Goal: Task Accomplishment & Management: Manage account settings

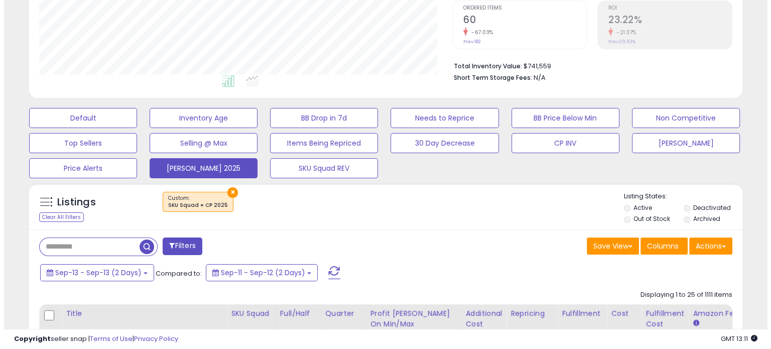
scroll to position [205, 413]
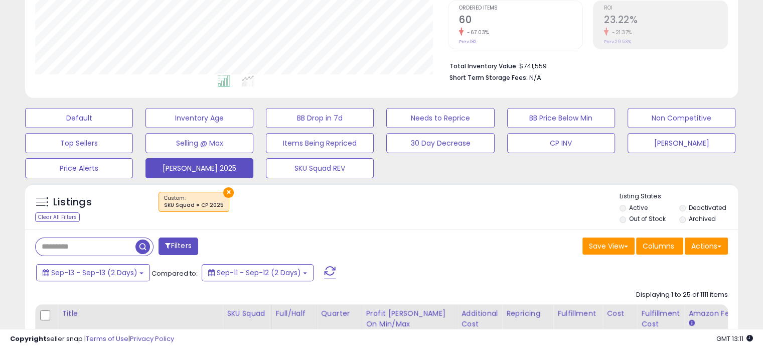
click at [329, 271] on span at bounding box center [330, 272] width 12 height 13
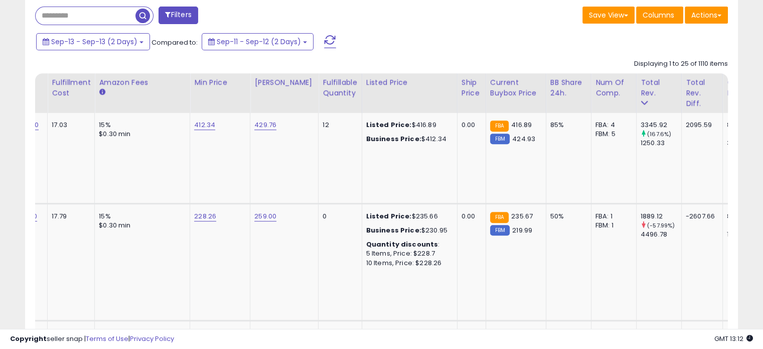
scroll to position [0, 0]
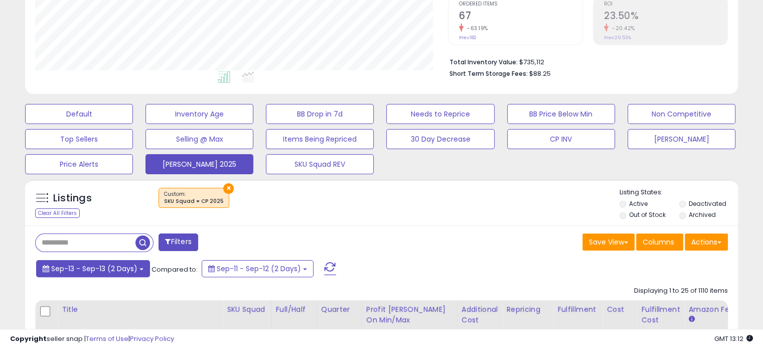
click at [140, 266] on button "Sep-13 - Sep-13 (2 Days)" at bounding box center [93, 268] width 114 height 17
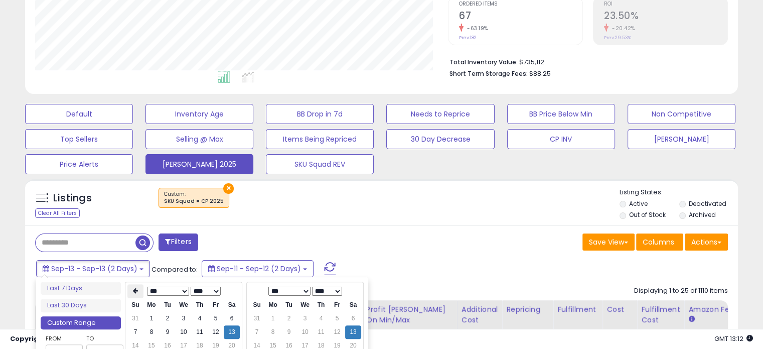
click at [136, 294] on th at bounding box center [135, 291] width 16 height 14
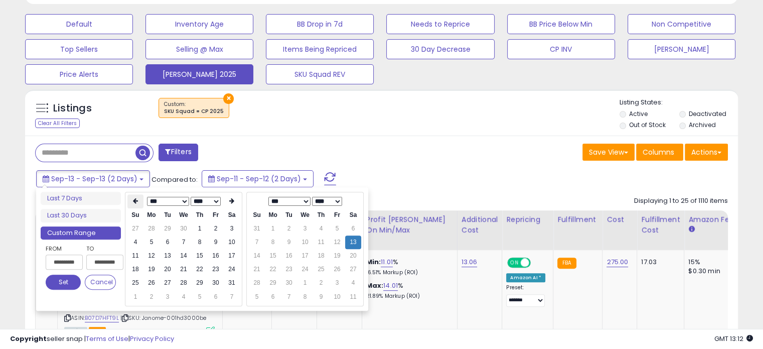
click at [134, 201] on icon at bounding box center [135, 201] width 5 height 6
click at [183, 228] on td "1" at bounding box center [184, 229] width 16 height 14
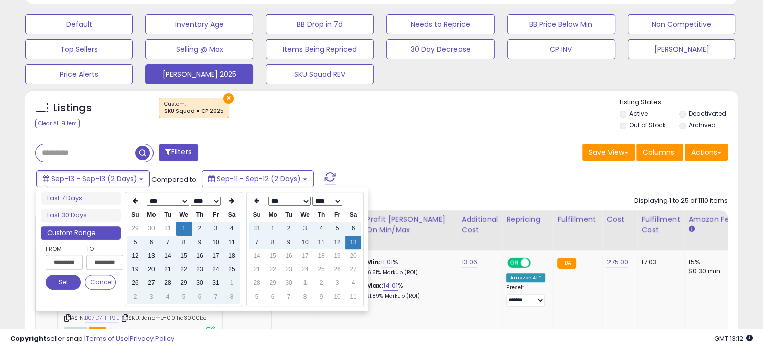
type input "**********"
click at [63, 279] on button "Set" at bounding box center [63, 282] width 35 height 15
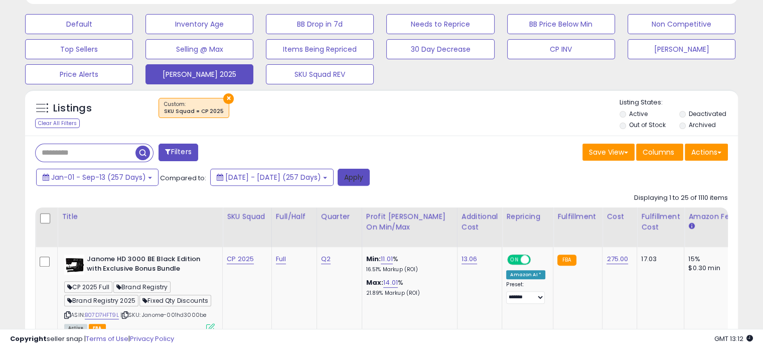
click at [370, 176] on button "Apply" at bounding box center [354, 177] width 32 height 17
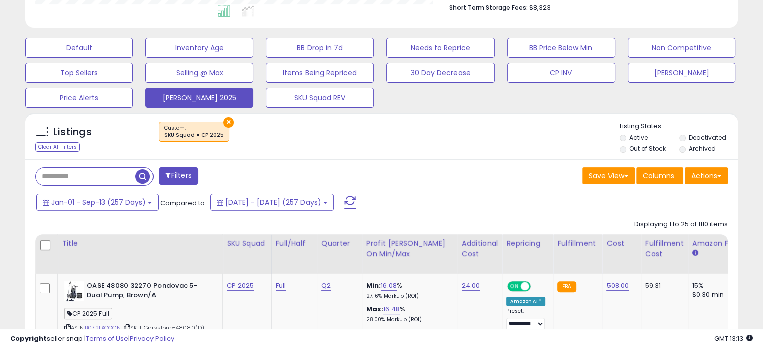
click at [160, 196] on div "Jan-01 - Sep-13 (257 Days) Compared to: [DATE] - [DATE] (257 Days)" at bounding box center [294, 203] width 520 height 23
click at [156, 198] on button "Jan-01 - Sep-13 (257 Days)" at bounding box center [97, 202] width 122 height 17
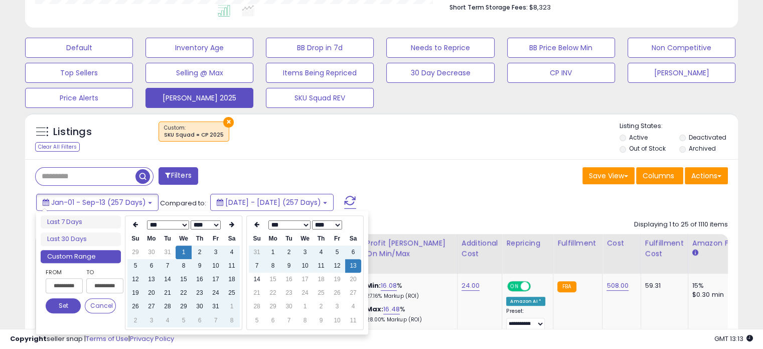
click at [242, 215] on div "**********" at bounding box center [202, 272] width 332 height 123
click at [233, 232] on th "Sa" at bounding box center [232, 239] width 16 height 14
click at [232, 228] on th at bounding box center [232, 225] width 16 height 14
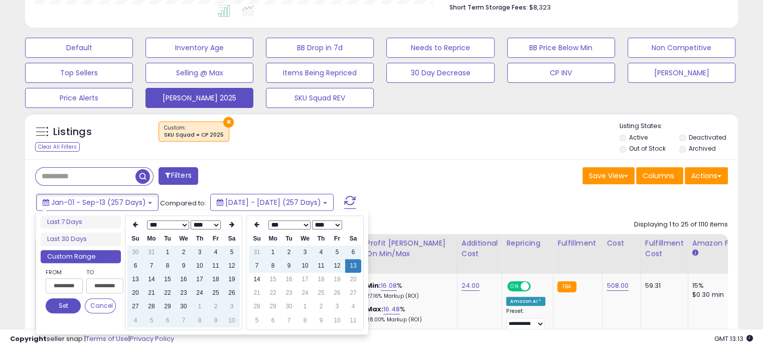
click at [232, 228] on th at bounding box center [232, 225] width 16 height 14
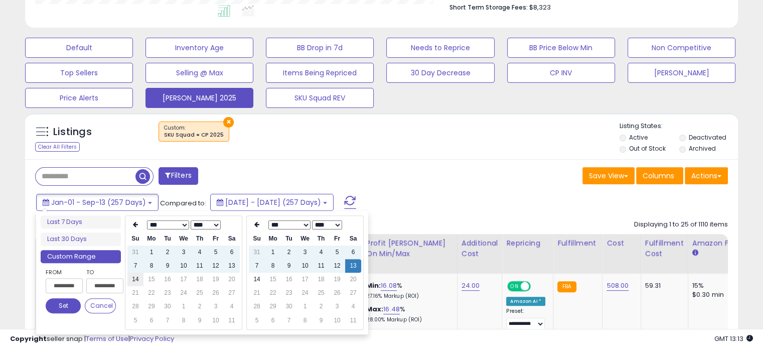
click at [142, 280] on td "14" at bounding box center [135, 279] width 16 height 14
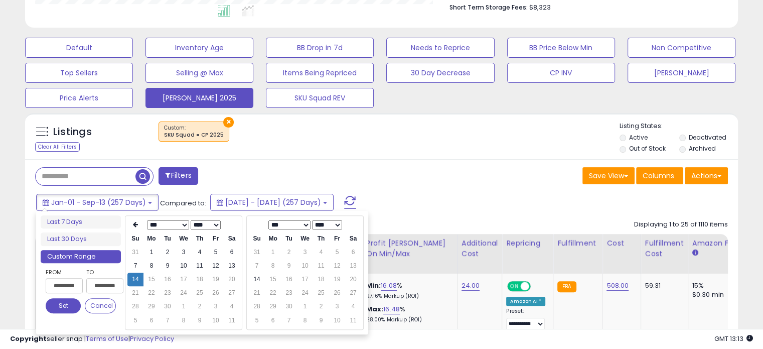
type input "**********"
click at [251, 277] on td "14" at bounding box center [257, 279] width 16 height 14
click at [70, 300] on button "Set" at bounding box center [63, 305] width 35 height 15
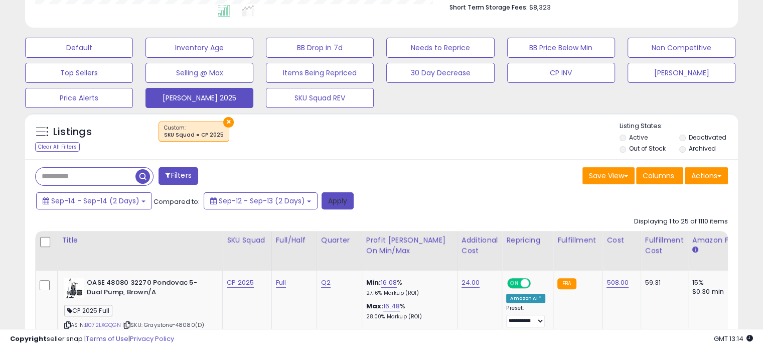
click at [346, 199] on button "Apply" at bounding box center [338, 200] width 32 height 17
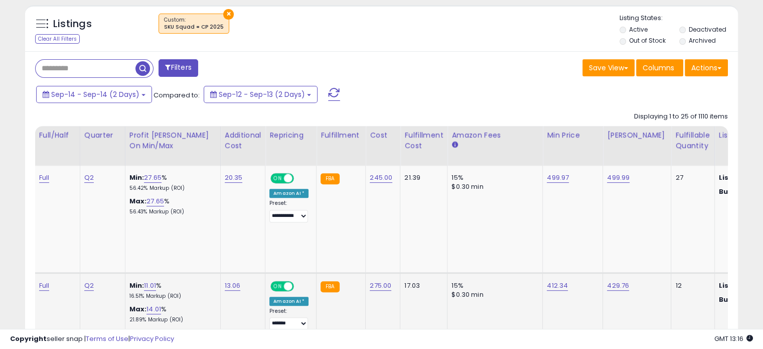
scroll to position [0, 8]
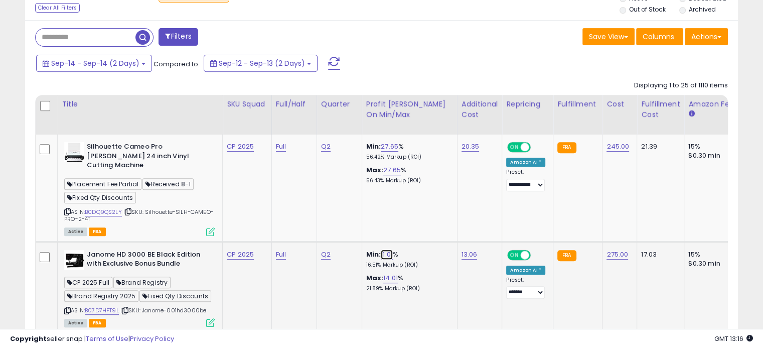
click at [388, 249] on link "11.01" at bounding box center [387, 254] width 12 height 10
type input "*****"
click at [420, 220] on icon "submit" at bounding box center [417, 219] width 6 height 6
click at [391, 249] on link "14.01" at bounding box center [388, 254] width 15 height 10
click at [421, 221] on icon "submit" at bounding box center [418, 219] width 6 height 6
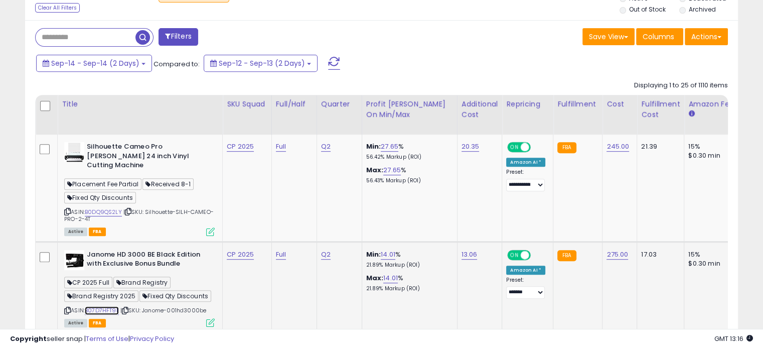
click at [104, 306] on link "B07D7HFT9L" at bounding box center [102, 310] width 34 height 9
